Goal: Information Seeking & Learning: Get advice/opinions

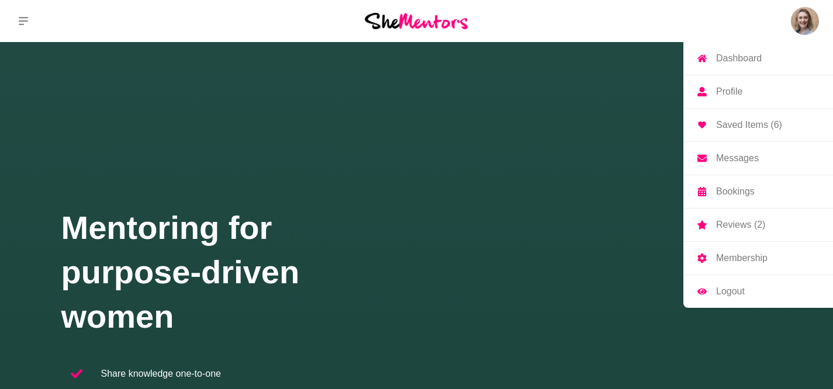
click at [740, 231] on link "Reviews (2)" at bounding box center [758, 225] width 150 height 33
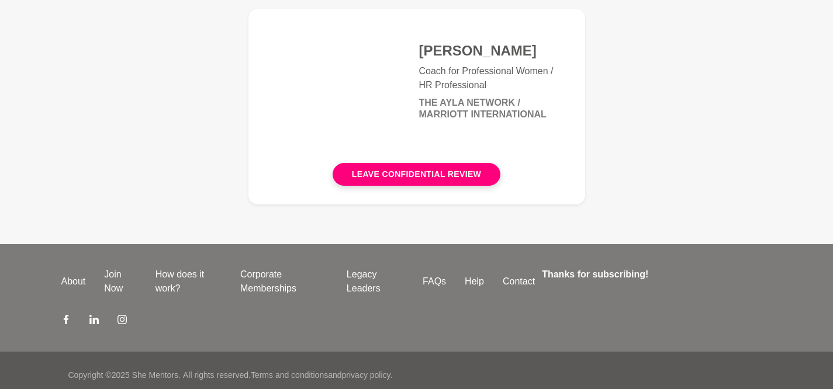
scroll to position [393, 0]
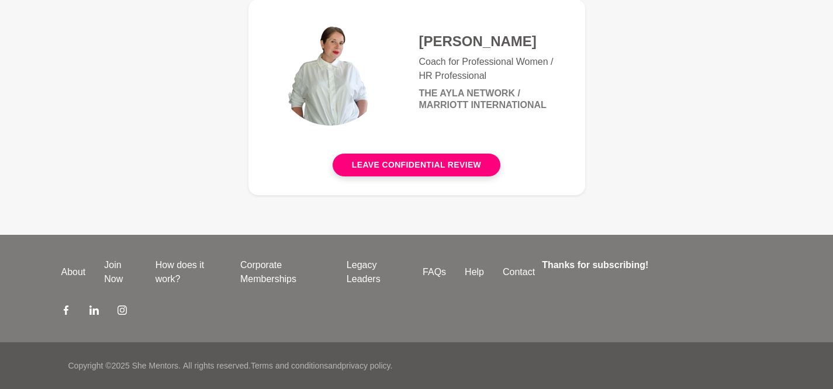
click at [448, 53] on figcaption "Lauren Purse Coach for Professional Women / HR Professional The Ayla Network / …" at bounding box center [487, 72] width 147 height 108
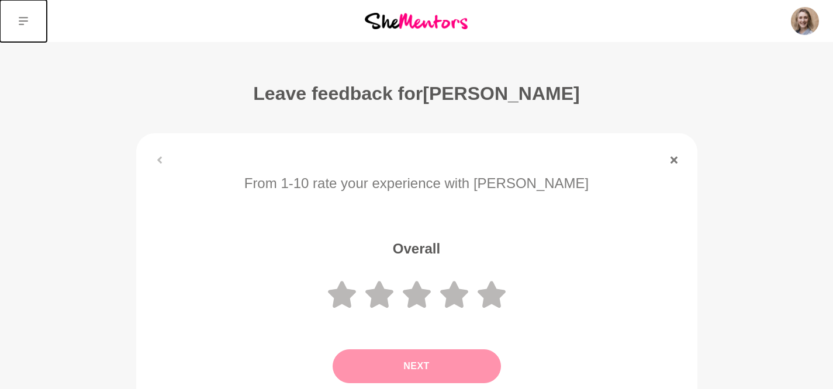
click at [23, 20] on icon at bounding box center [23, 21] width 9 height 8
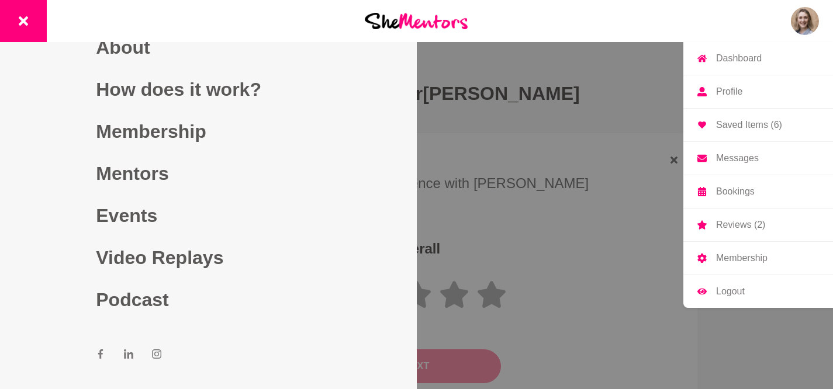
click at [811, 15] on img at bounding box center [805, 21] width 28 height 28
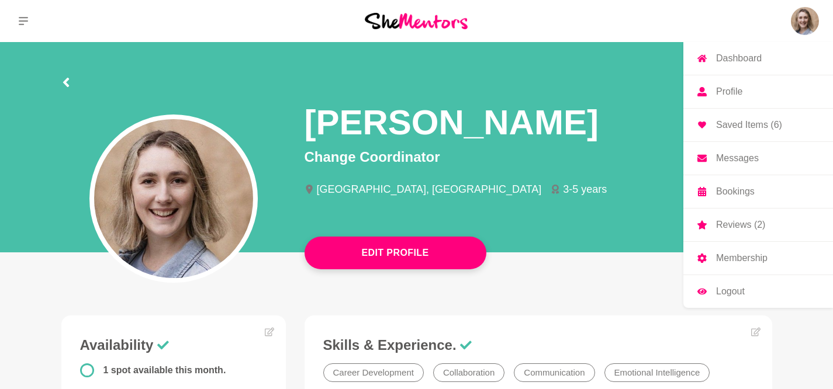
click at [748, 123] on p "Saved Items (6)" at bounding box center [749, 124] width 66 height 9
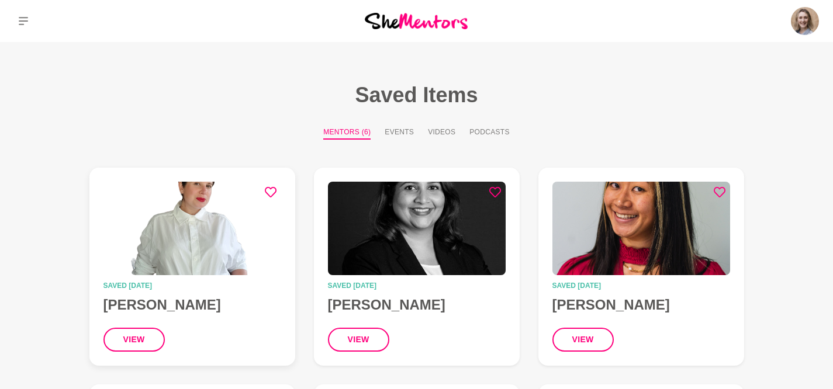
click at [167, 255] on img at bounding box center [192, 229] width 178 height 94
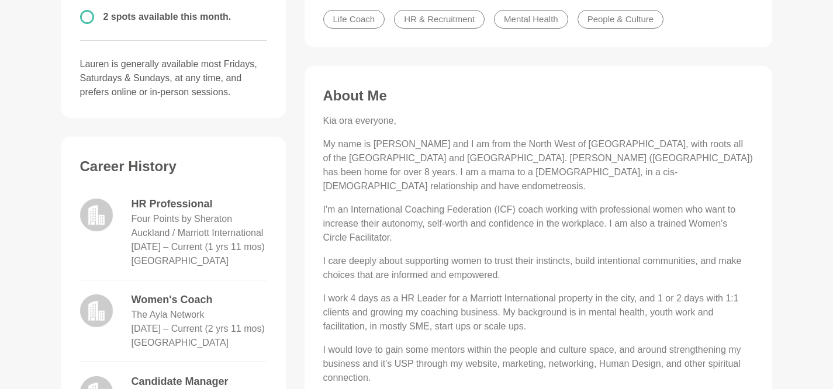
scroll to position [359, 0]
